Goal: Find specific page/section: Find specific page/section

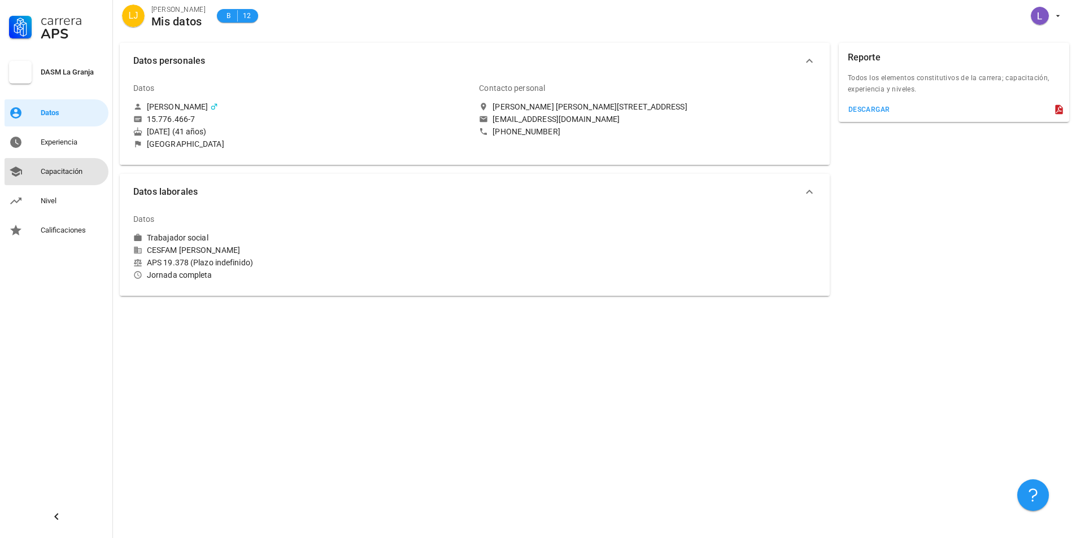
click at [101, 175] on div "Capacitación" at bounding box center [72, 171] width 63 height 9
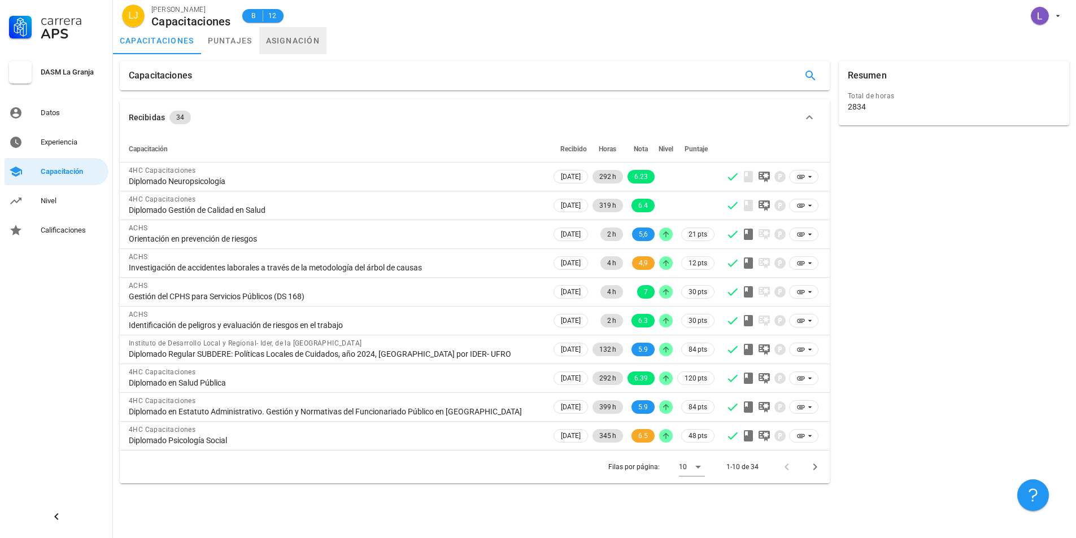
click at [299, 32] on link "asignación" at bounding box center [293, 40] width 68 height 27
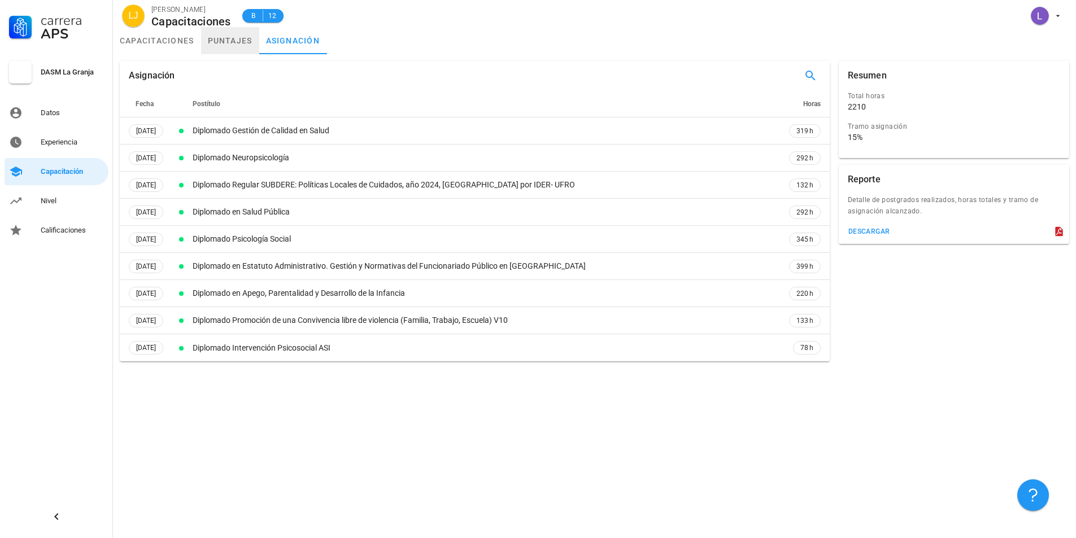
click at [228, 42] on link "puntajes" at bounding box center [230, 40] width 58 height 27
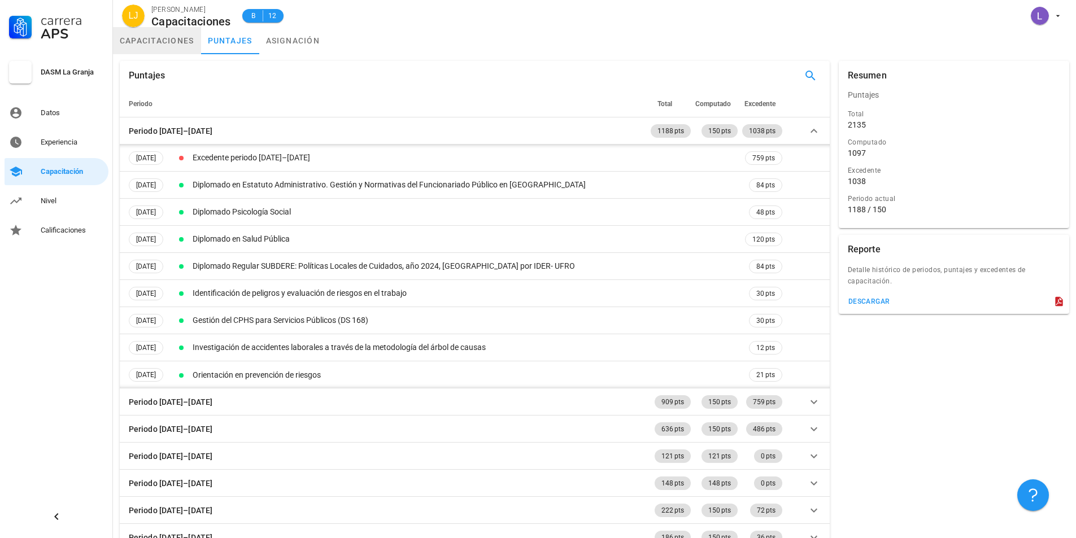
click at [156, 42] on link "capacitaciones" at bounding box center [157, 40] width 88 height 27
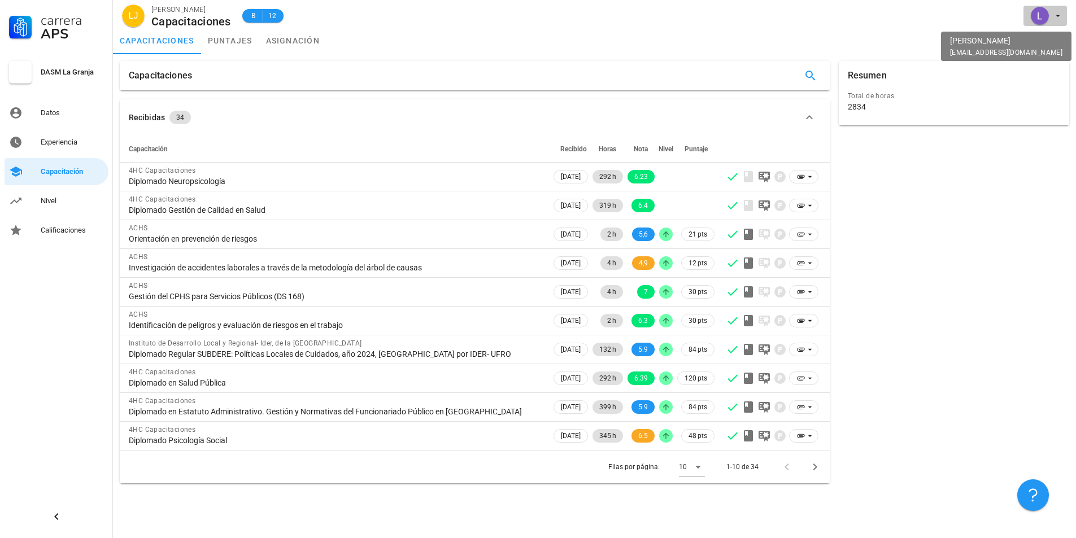
click at [1049, 21] on span "button" at bounding box center [1045, 16] width 34 height 18
click at [1057, 53] on div "Salir" at bounding box center [1052, 44] width 18 height 23
